Goal: Contribute content: Add original content to the website for others to see

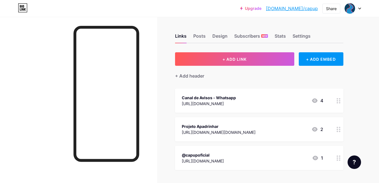
click at [147, 77] on div at bounding box center [78, 108] width 157 height 183
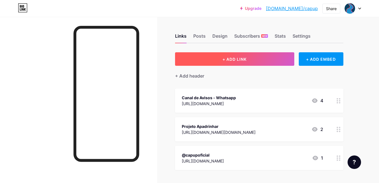
click at [188, 52] on button "+ ADD LINK" at bounding box center [234, 58] width 119 height 13
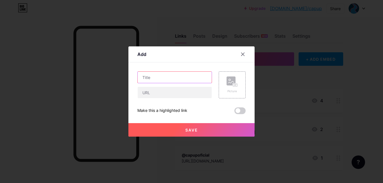
click at [172, 82] on input "text" at bounding box center [175, 77] width 74 height 11
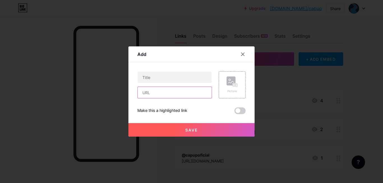
click at [172, 91] on input "text" at bounding box center [175, 92] width 74 height 11
paste input "[URL][DOMAIN_NAME]"
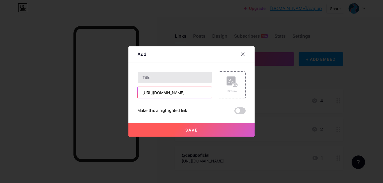
type input "[URL][DOMAIN_NAME]"
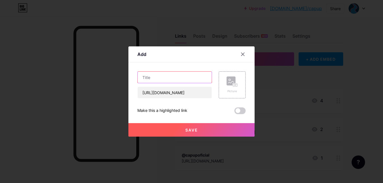
scroll to position [0, 0]
click at [167, 78] on input "text" at bounding box center [175, 77] width 74 height 11
click at [194, 79] on input "Desacelera: Oficina" at bounding box center [175, 77] width 74 height 11
paste input "de Técnicas Psicológicas de Relaxamento"
type input "Desacelera: Oficina de Técnicas Psicológicas de Relaxamento"
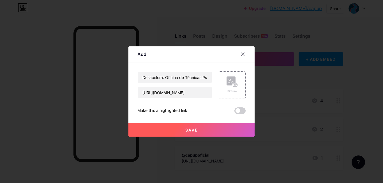
click at [174, 130] on button "Save" at bounding box center [191, 129] width 126 height 13
